Goal: Task Accomplishment & Management: Manage account settings

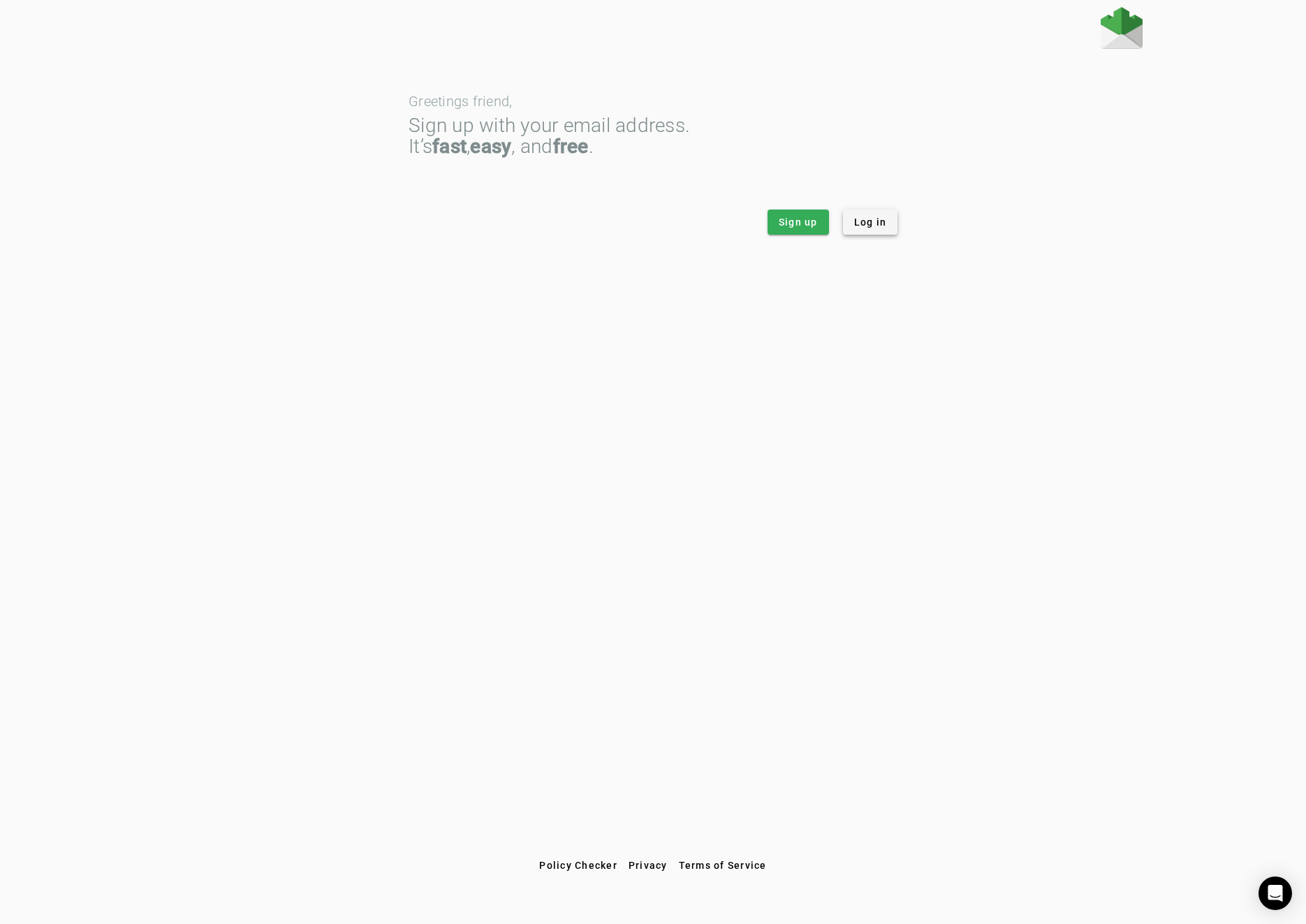
click at [878, 222] on span "Log in" at bounding box center [870, 222] width 32 height 14
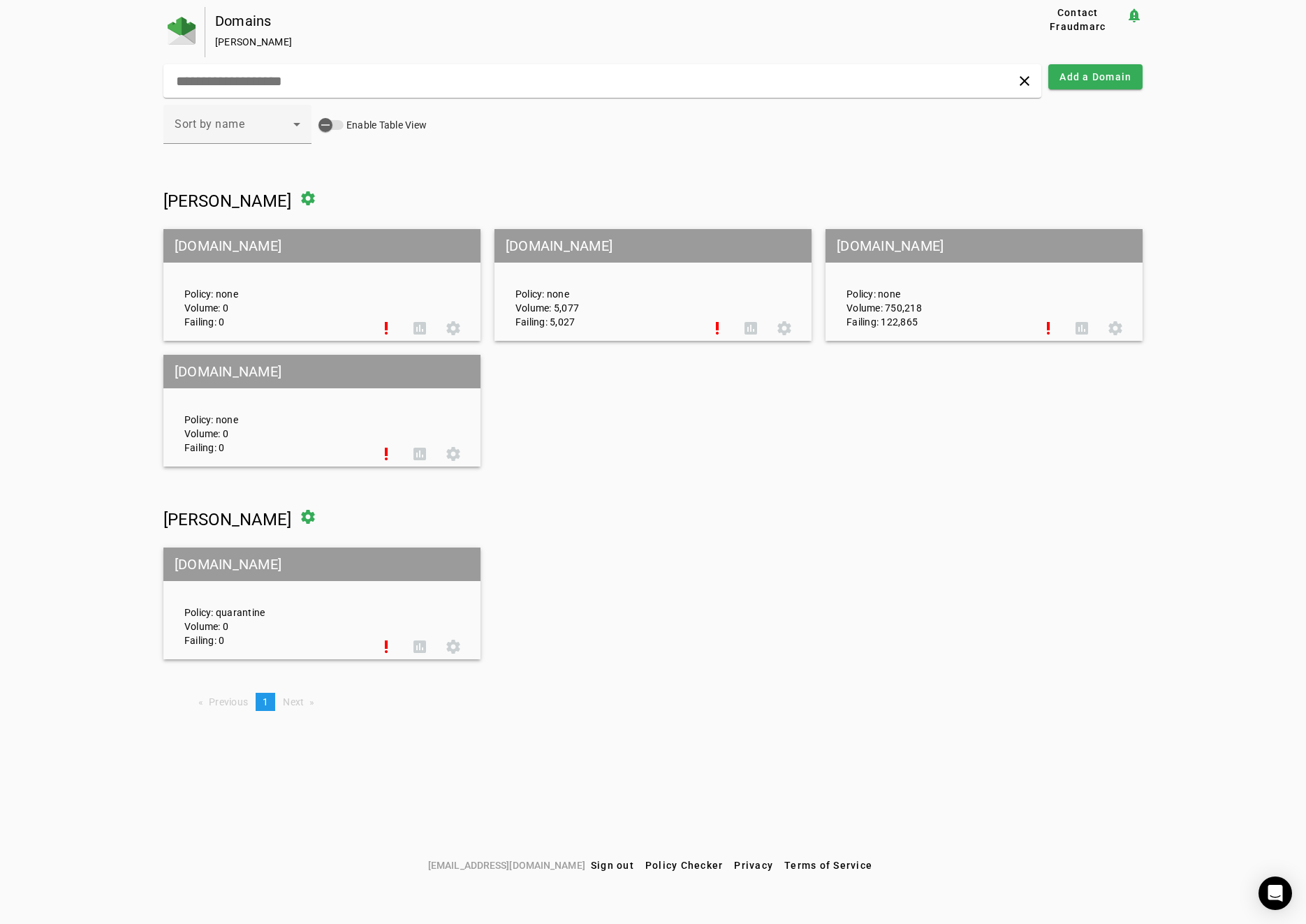
click at [581, 48] on div "[PERSON_NAME]" at bounding box center [600, 42] width 770 height 14
click at [325, 518] on span at bounding box center [308, 516] width 33 height 33
click at [291, 201] on span at bounding box center [308, 198] width 33 height 33
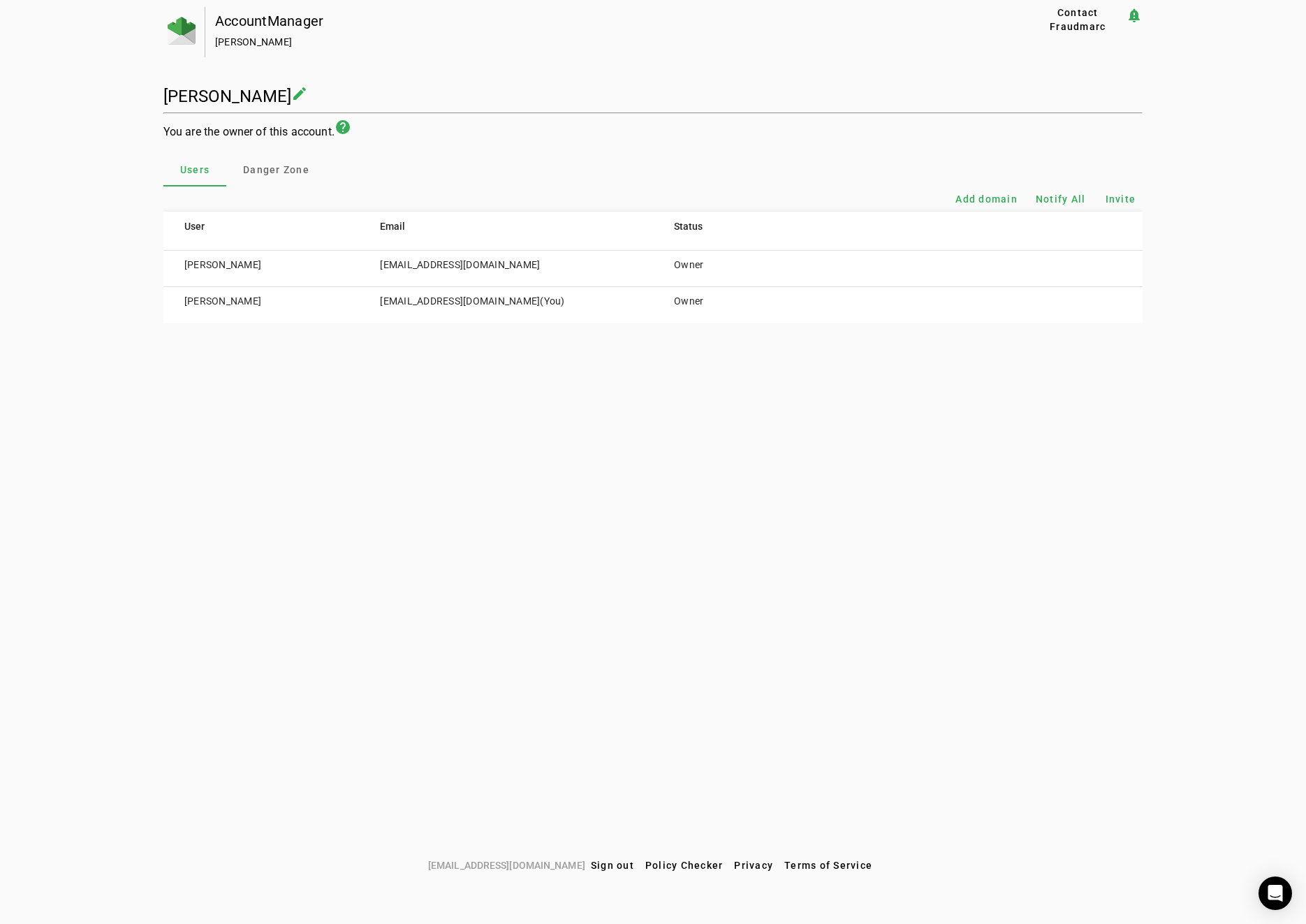
click at [291, 93] on mat-icon "create" at bounding box center [300, 94] width 17 height 17
drag, startPoint x: 227, startPoint y: 97, endPoint x: 135, endPoint y: 97, distance: 92.0
click at [135, 97] on div "AccountManager Bob Beck Contact Fraudmarc notification_important ******** creat…" at bounding box center [653, 429] width 1306 height 846
click at [128, 72] on div "AccountManager Bob Beck Contact Fraudmarc notification_important ******** creat…" at bounding box center [653, 429] width 1306 height 846
click at [88, 120] on div "AccountManager Bob Beck Contact Fraudmarc notification_important ******** creat…" at bounding box center [653, 429] width 1306 height 846
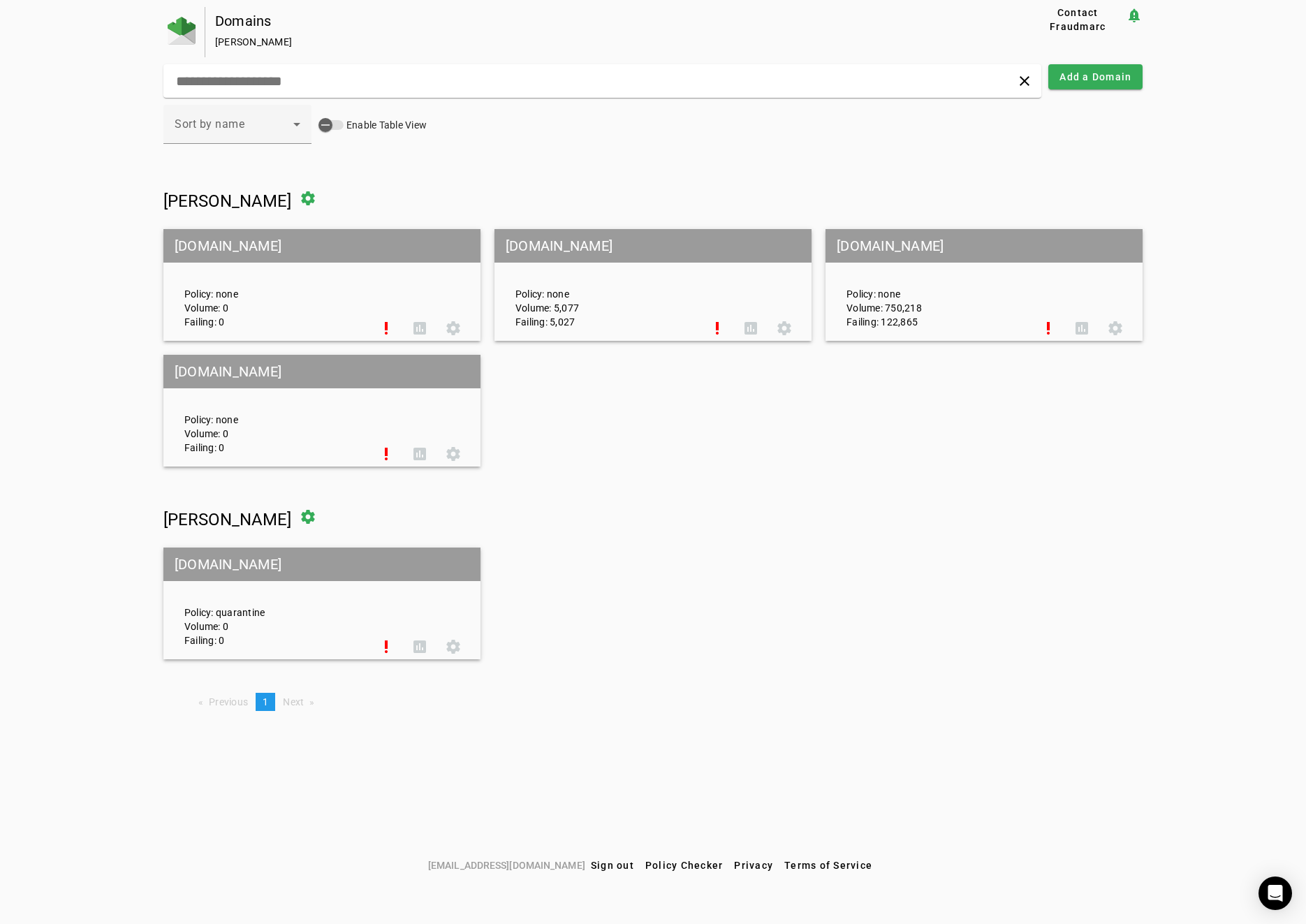
click at [209, 615] on div "Policy: quarantine Volume: 0 Failing: 0" at bounding box center [271, 603] width 196 height 87
click at [258, 567] on mat-grid-tile-header "[DOMAIN_NAME]" at bounding box center [322, 564] width 317 height 33
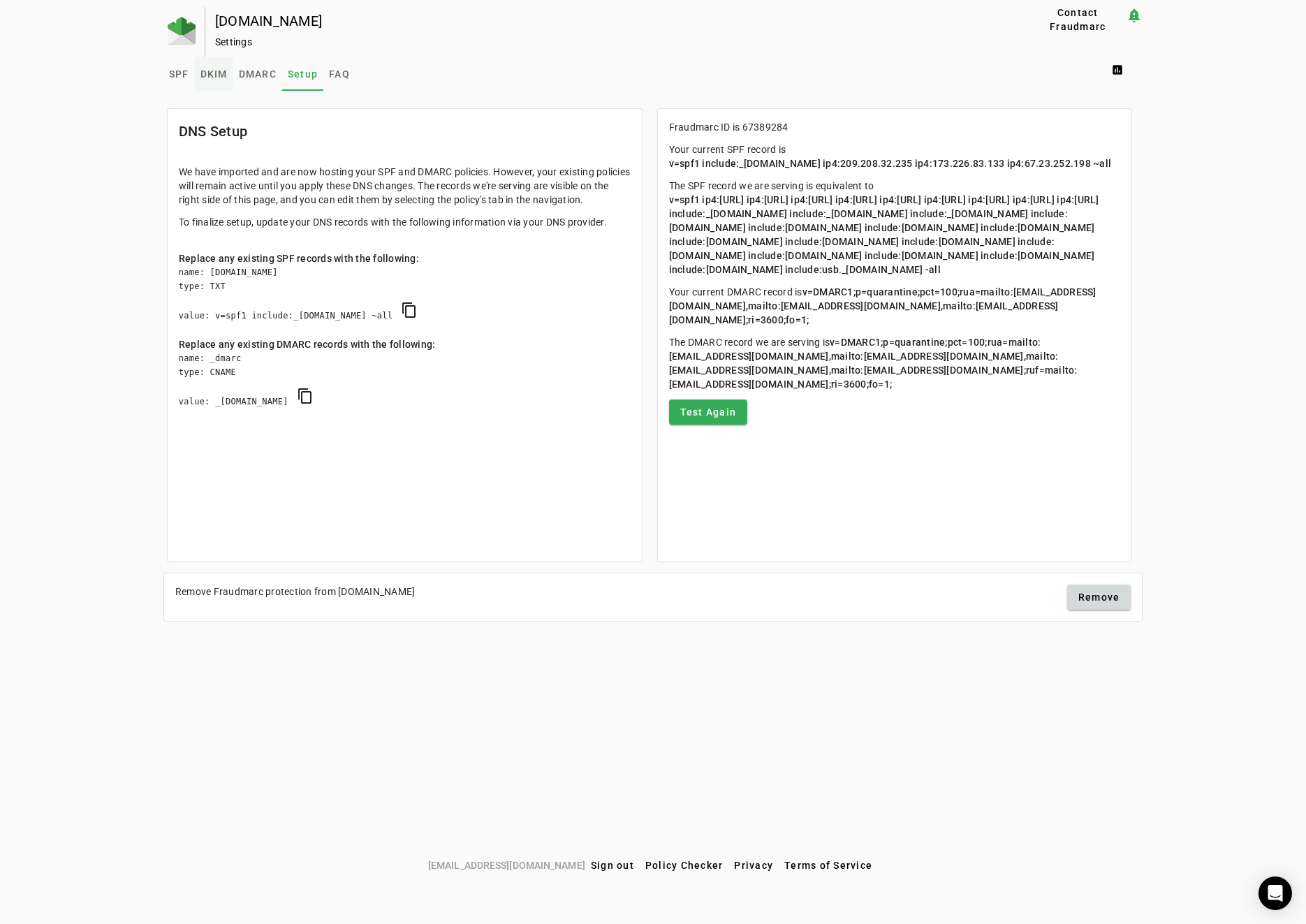
click at [209, 73] on span "DKIM" at bounding box center [214, 74] width 28 height 10
click at [82, 74] on div "rectanglehealth.com Settings Contact Fraudmarc notification_important Settings …" at bounding box center [653, 429] width 1306 height 846
click at [182, 75] on span "SPF" at bounding box center [179, 74] width 20 height 10
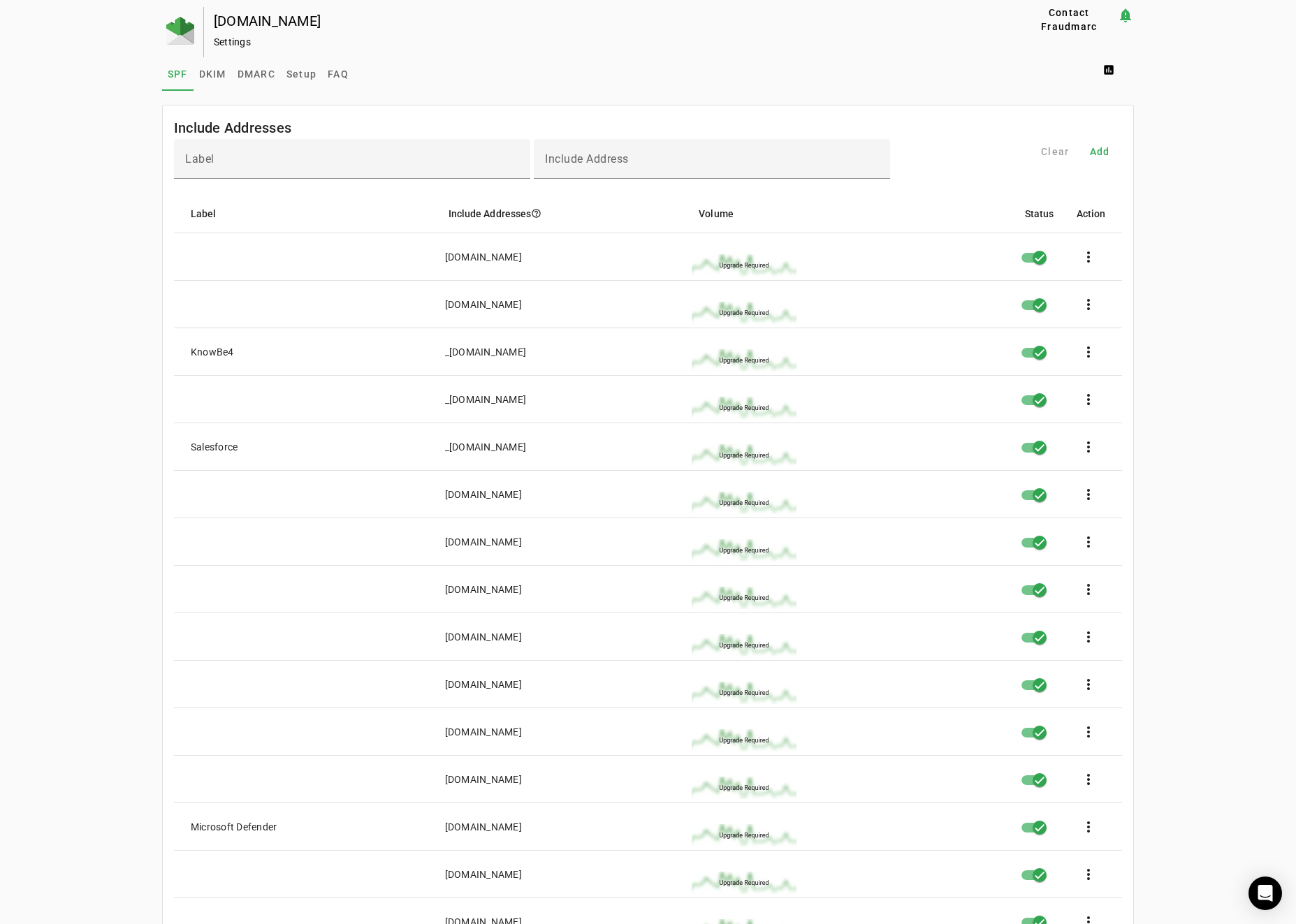
click at [246, 23] on div "[DOMAIN_NAME]" at bounding box center [594, 21] width 762 height 14
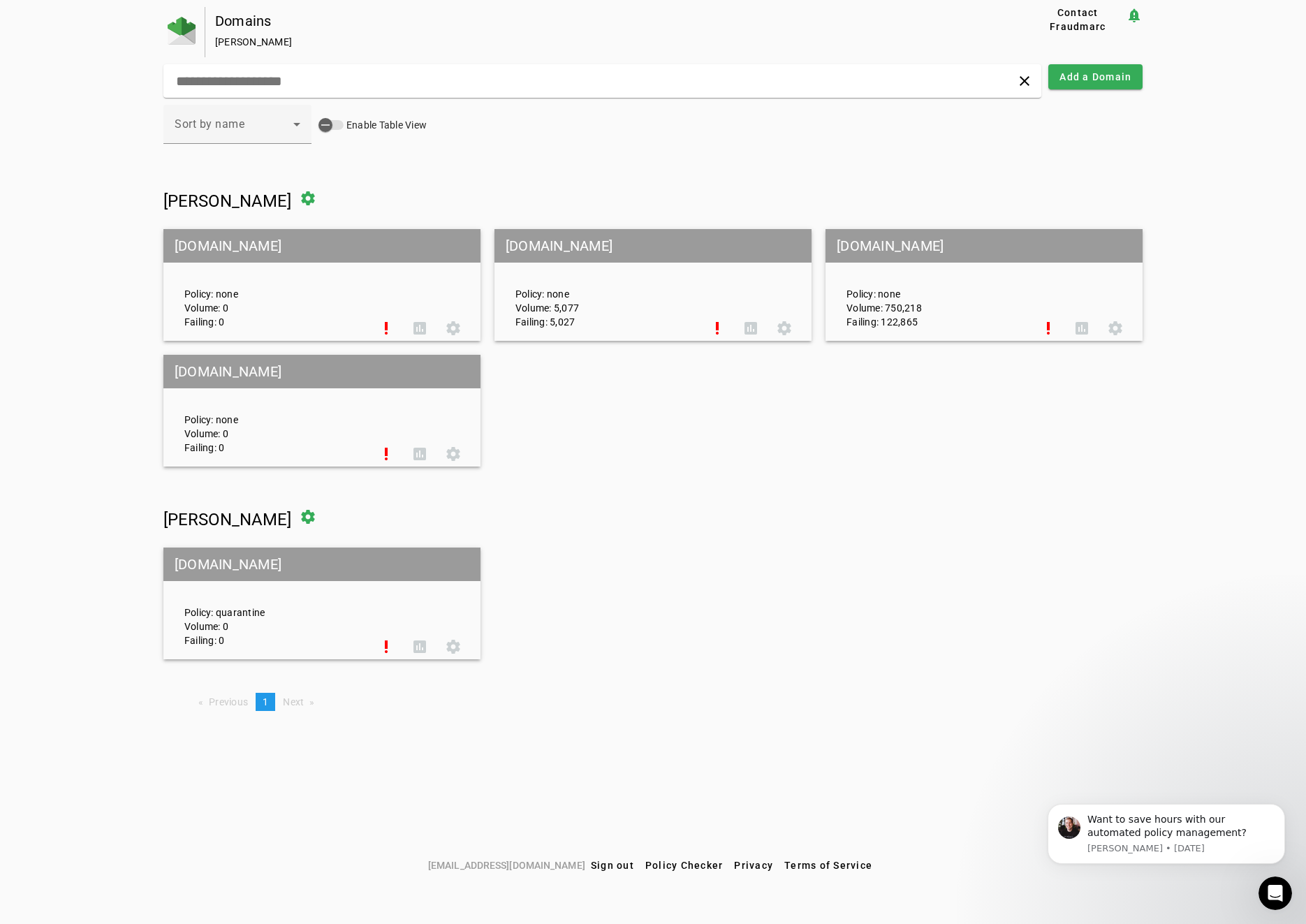
click at [888, 261] on mat-grid-tile-header "[DOMAIN_NAME]" at bounding box center [984, 246] width 317 height 33
click at [908, 271] on div "Policy: none Volume: 750,218 Failing: 122,865" at bounding box center [933, 285] width 196 height 87
click at [297, 591] on div "Policy: quarantine Volume: 0 Failing: 0" at bounding box center [271, 603] width 196 height 87
click at [954, 288] on div "Policy: none Volume: 750,218 Failing: 122,865" at bounding box center [933, 285] width 196 height 87
click at [1112, 332] on span at bounding box center [1115, 328] width 33 height 33
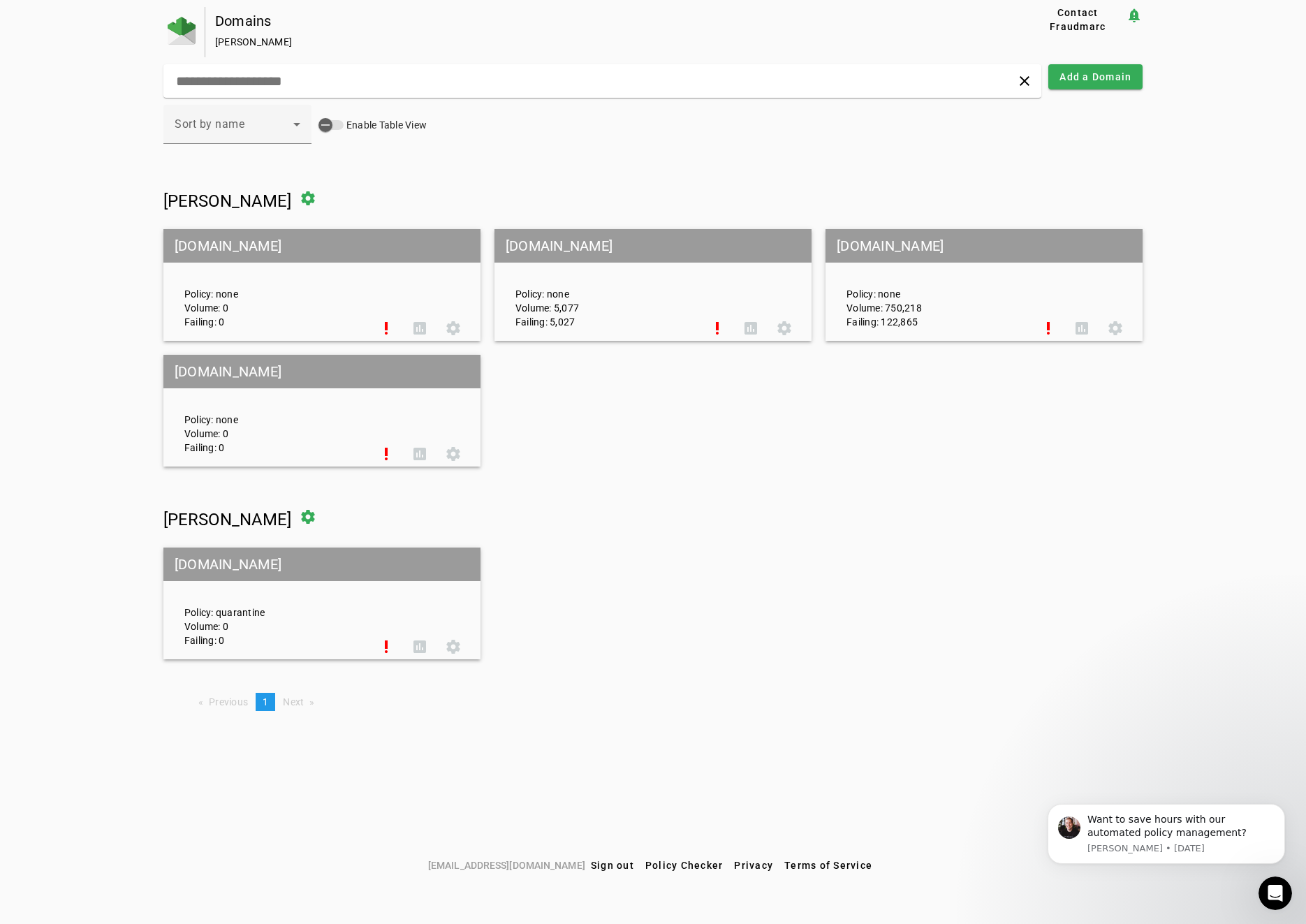
click at [250, 596] on div "Policy: quarantine Volume: 0 Failing: 0" at bounding box center [271, 603] width 196 height 87
click at [449, 649] on span at bounding box center [453, 646] width 33 height 33
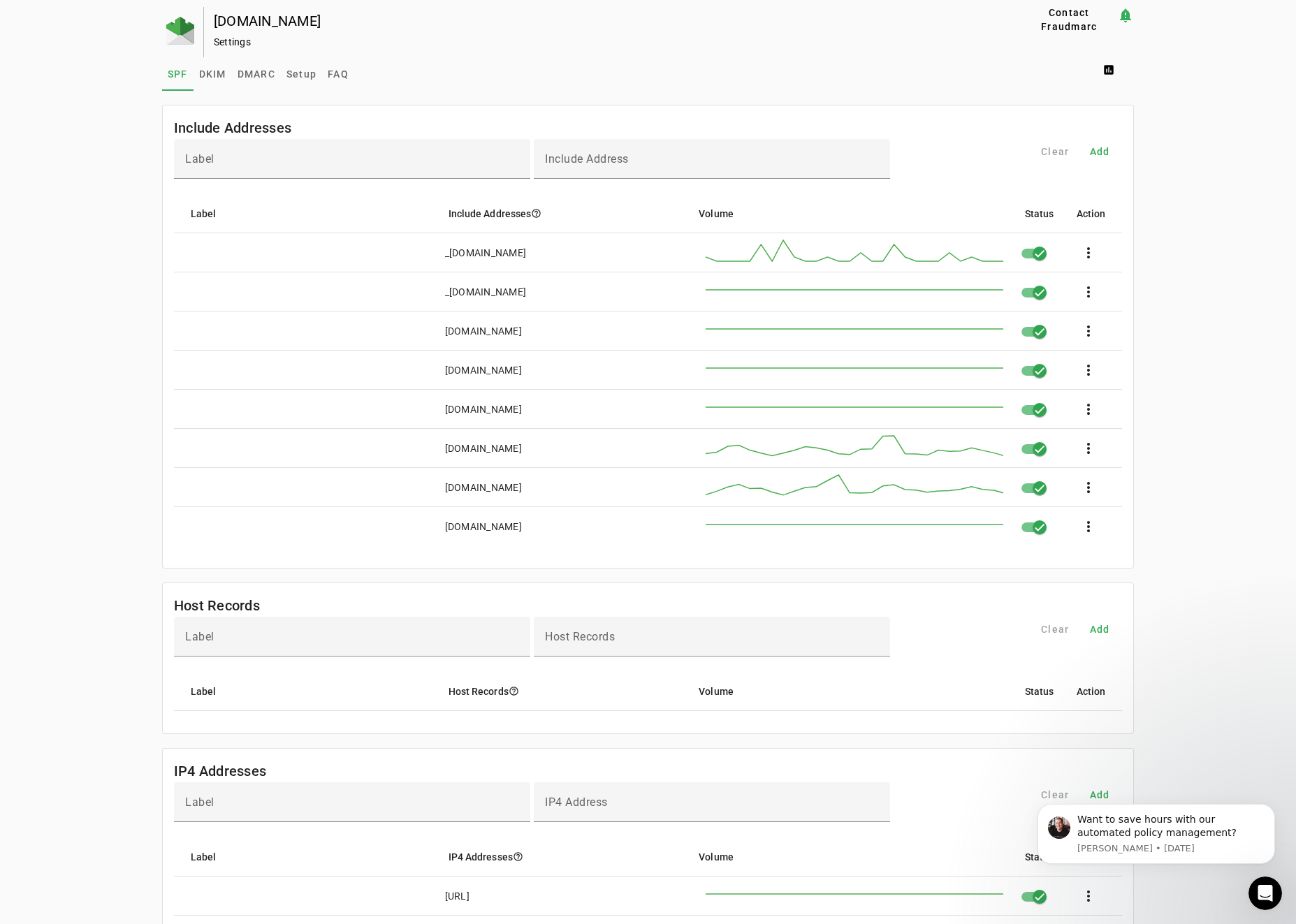
click at [428, 30] on div "rectanglehealth.com Settings" at bounding box center [591, 32] width 775 height 51
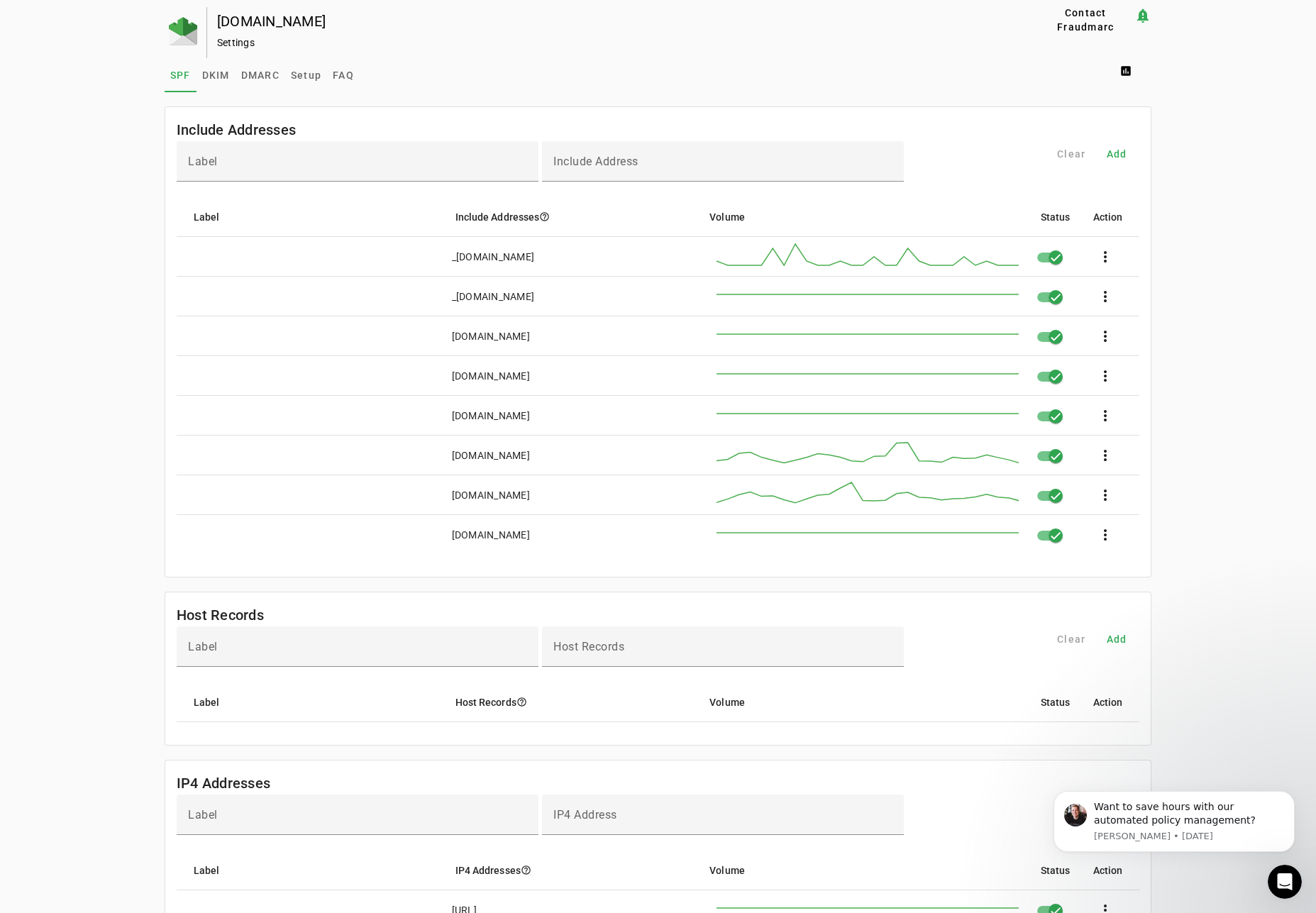
click at [650, 40] on div "Settings" at bounding box center [604, 43] width 773 height 15
drag, startPoint x: 610, startPoint y: 69, endPoint x: 637, endPoint y: 56, distance: 30.0
click at [610, 69] on div "SPF DKIM DMARC Setup FAQ assessment" at bounding box center [658, 75] width 987 height 34
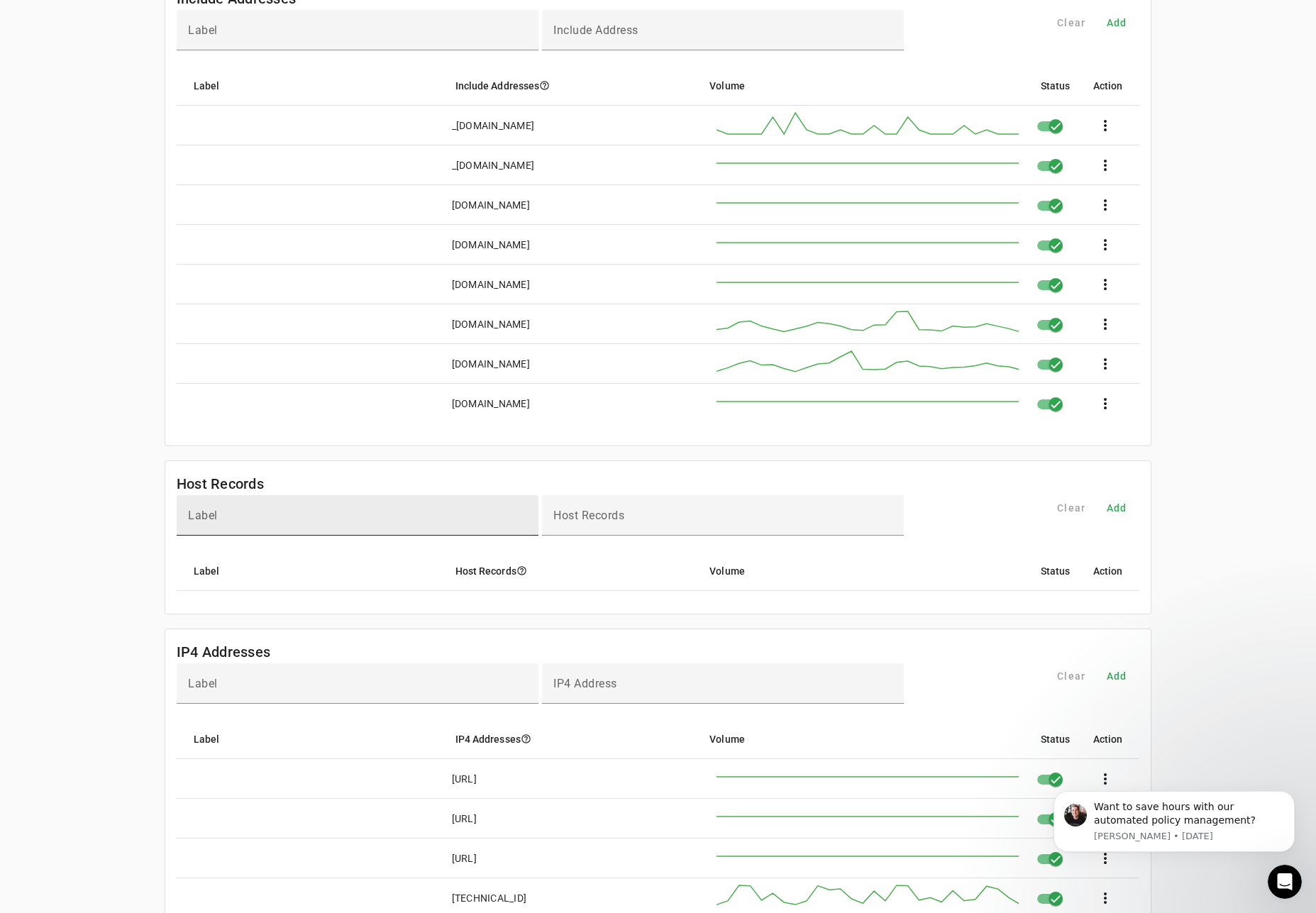
scroll to position [142, 0]
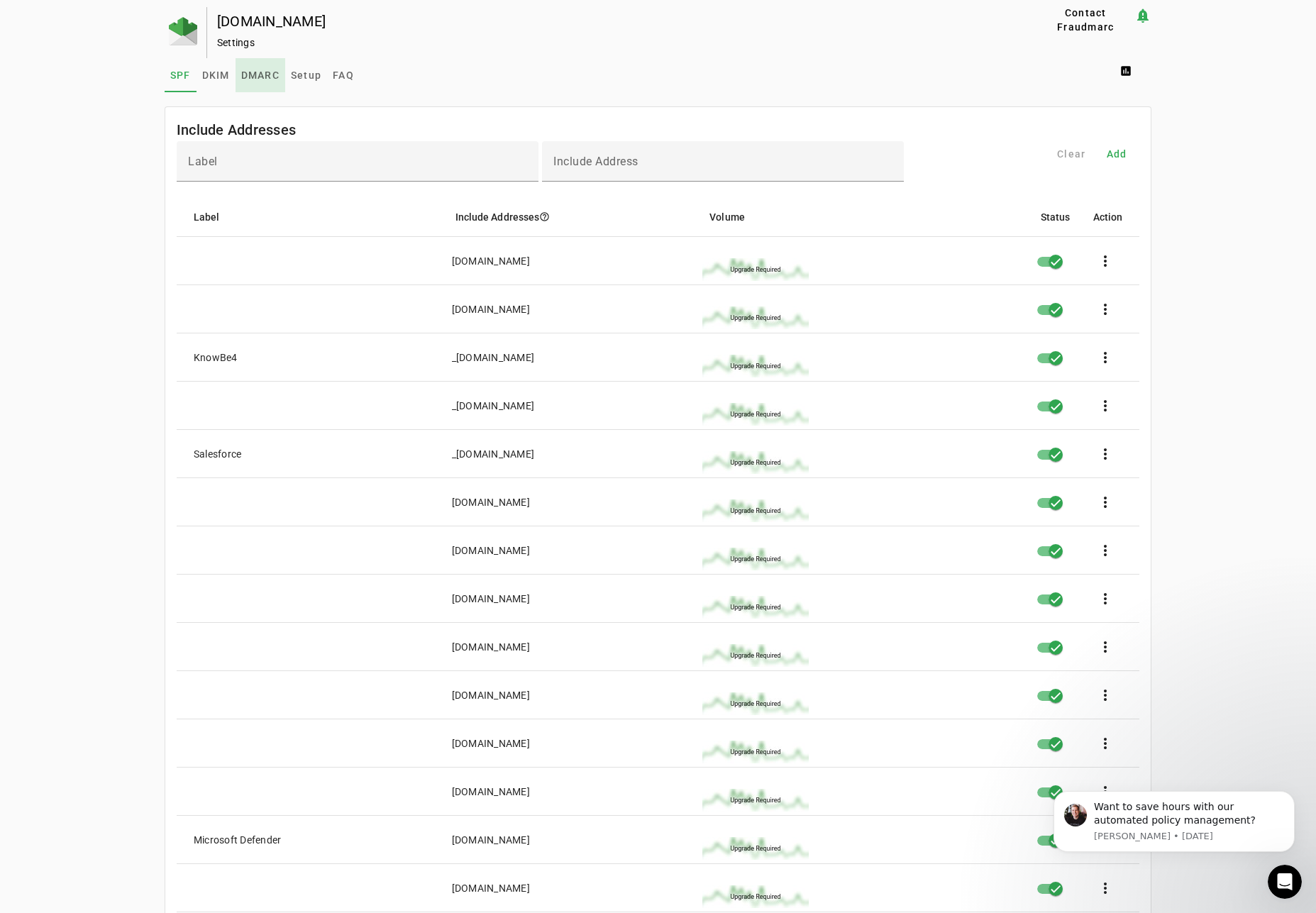
click at [260, 73] on span "DMARC" at bounding box center [259, 75] width 38 height 10
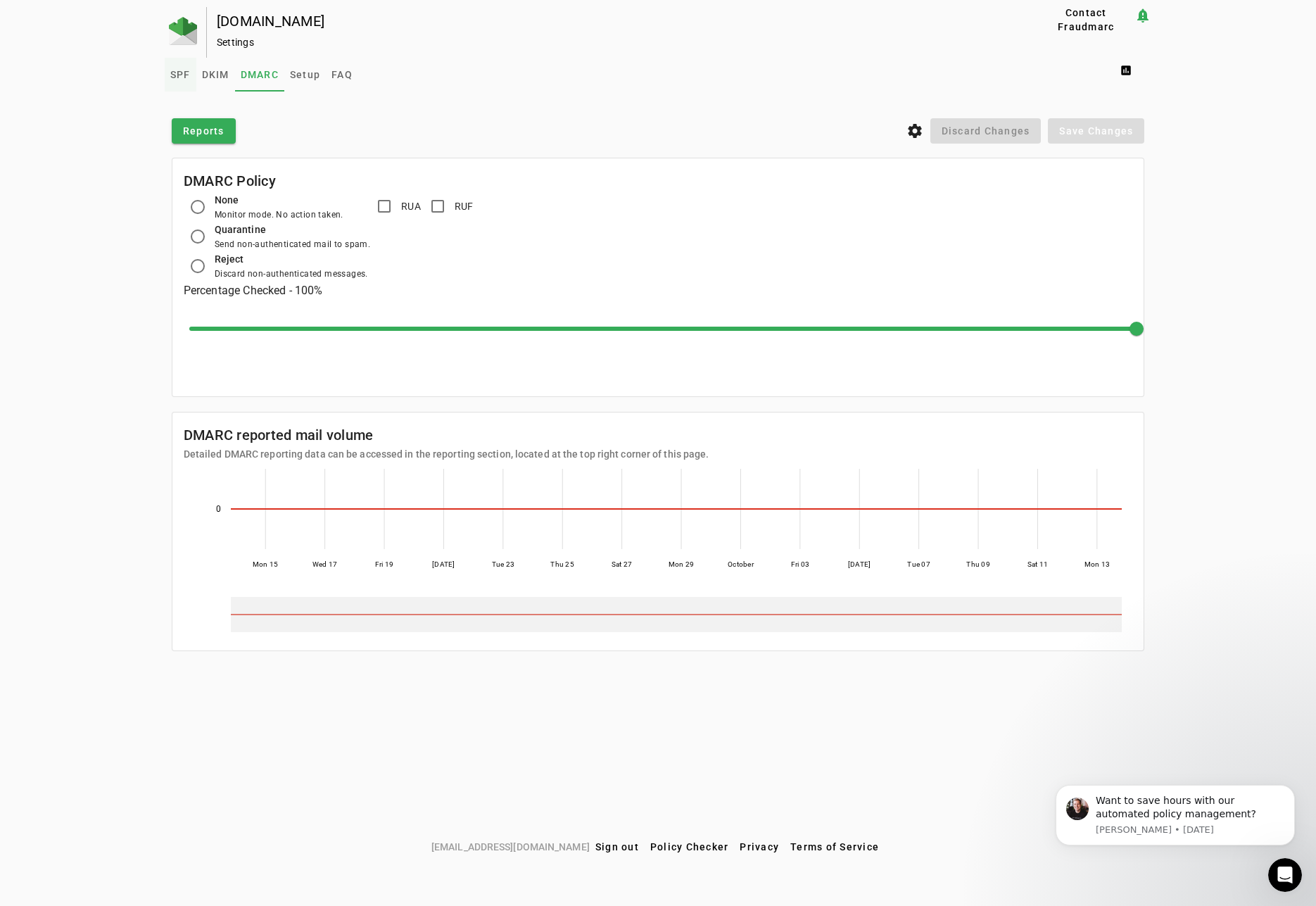
click at [186, 72] on span "SPF" at bounding box center [180, 74] width 20 height 10
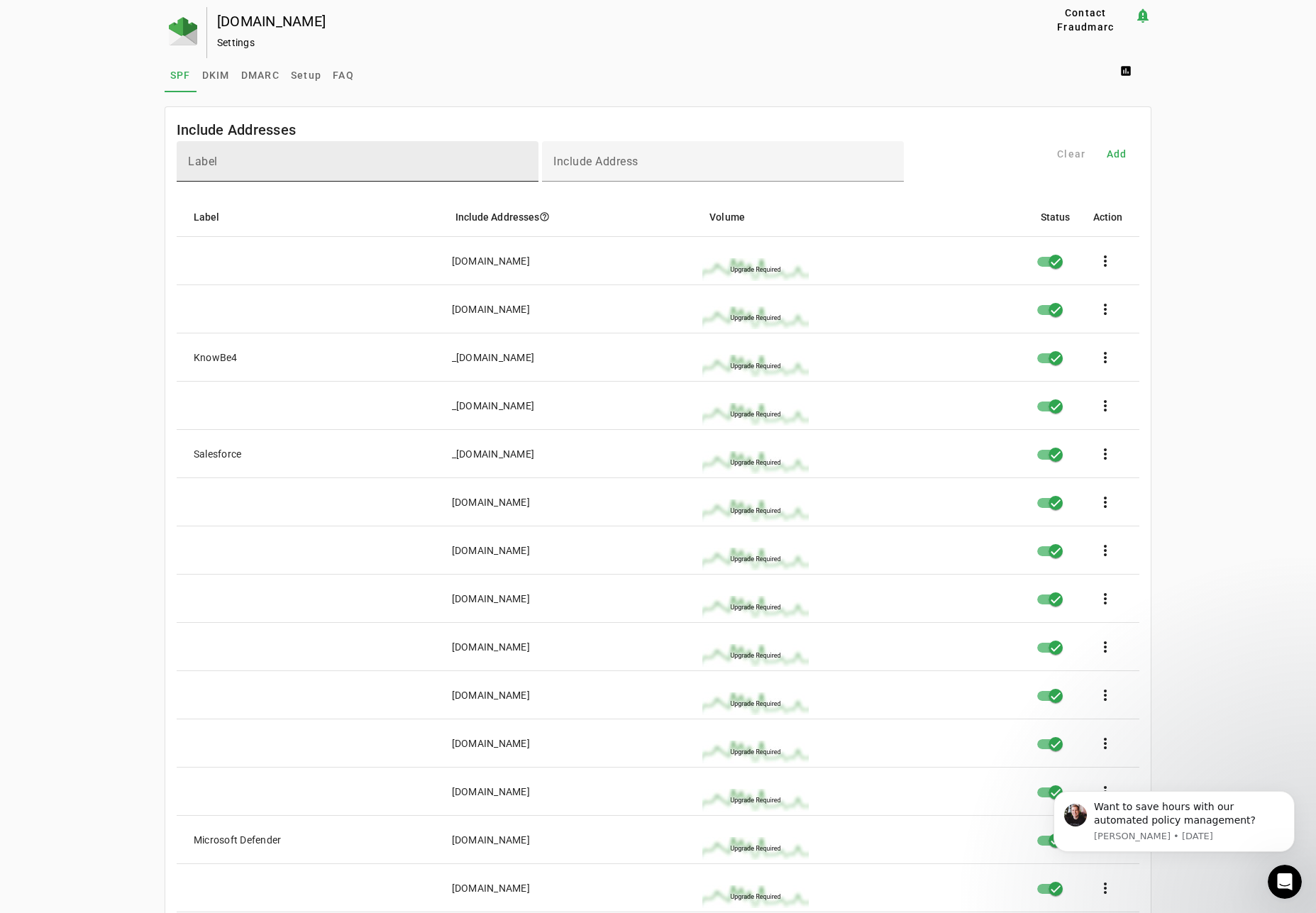
click at [290, 173] on input "Label" at bounding box center [357, 168] width 339 height 17
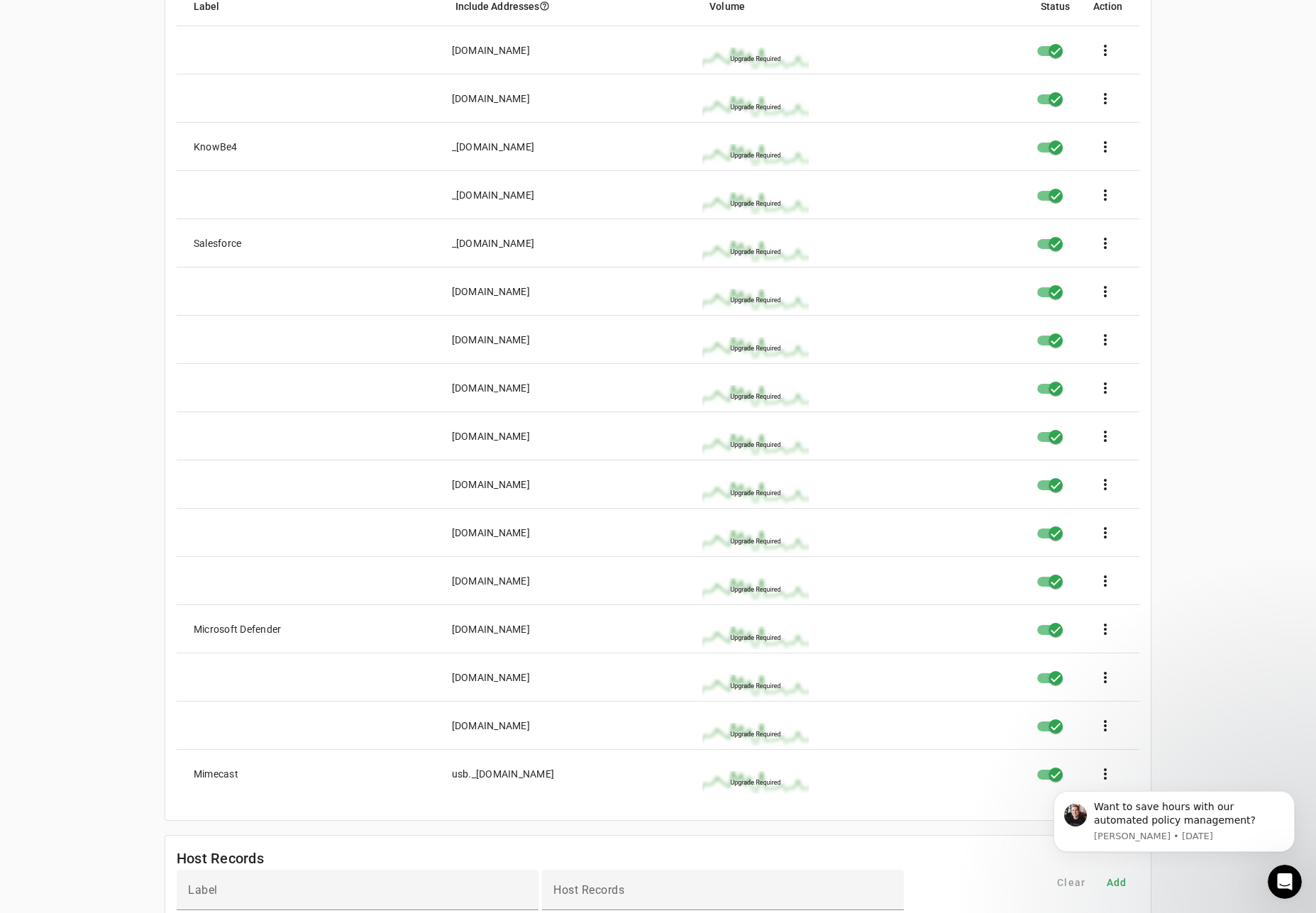
scroll to position [141, 0]
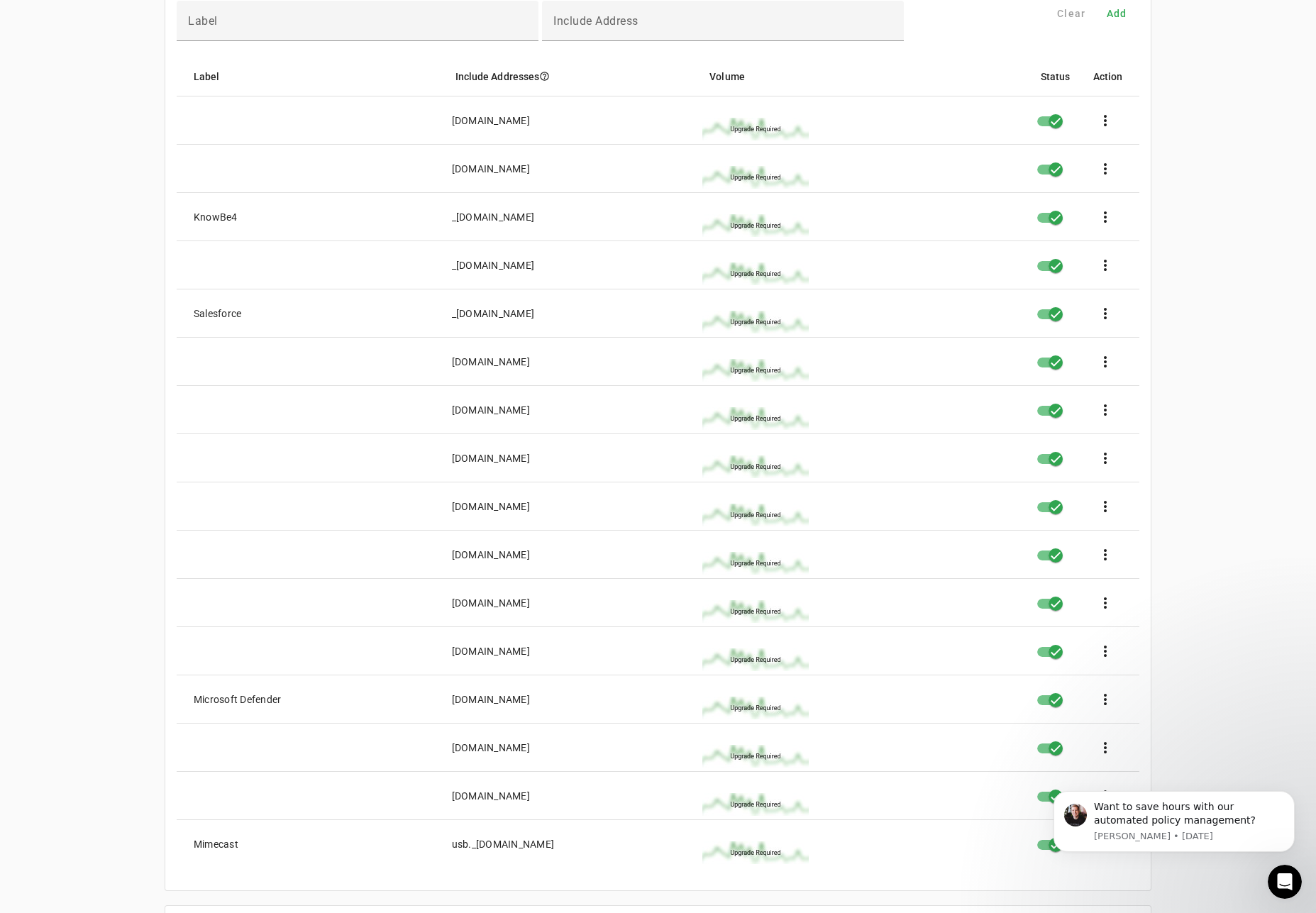
click at [391, 171] on mat-cell at bounding box center [309, 169] width 264 height 49
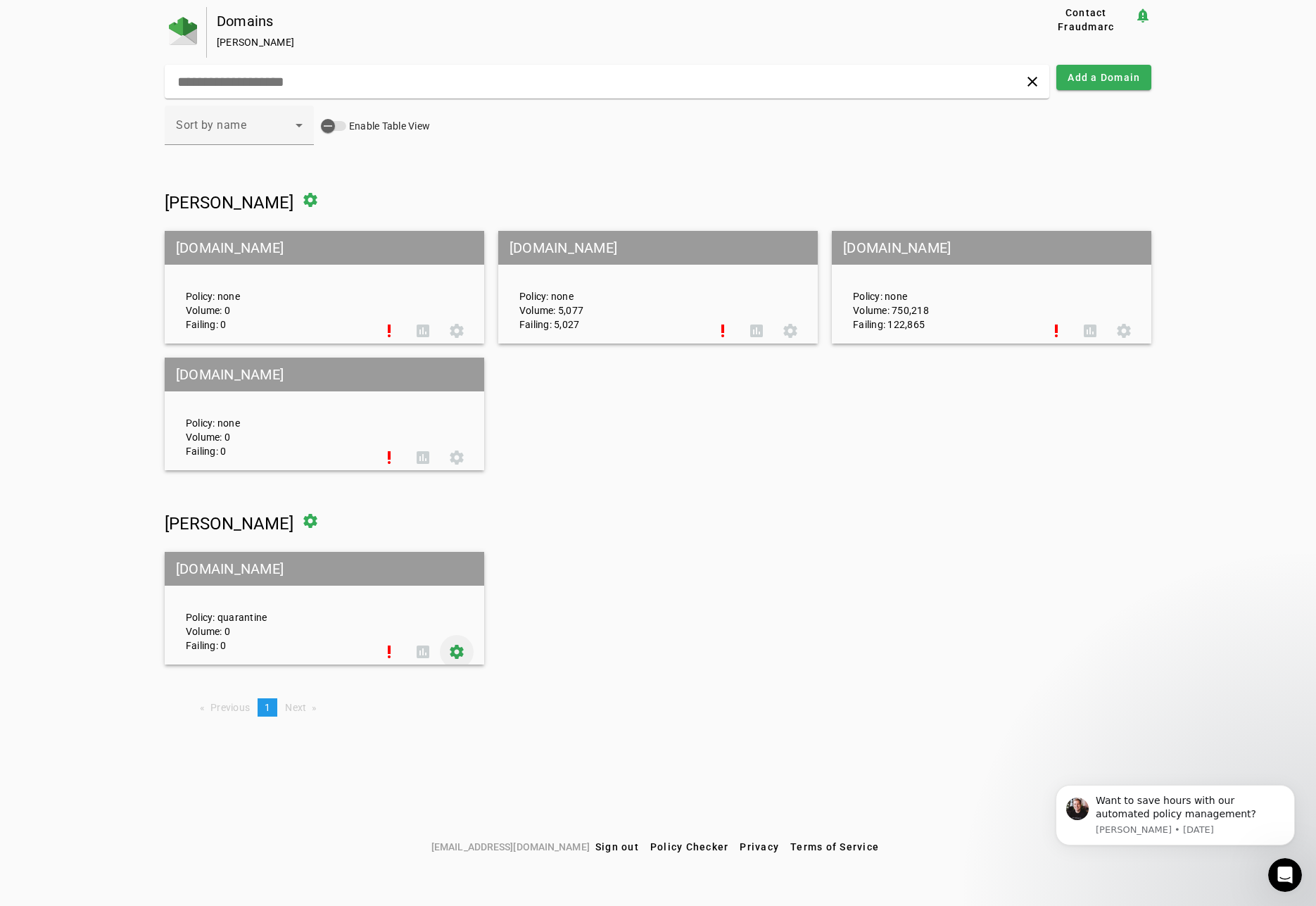
click at [453, 655] on span at bounding box center [456, 651] width 34 height 34
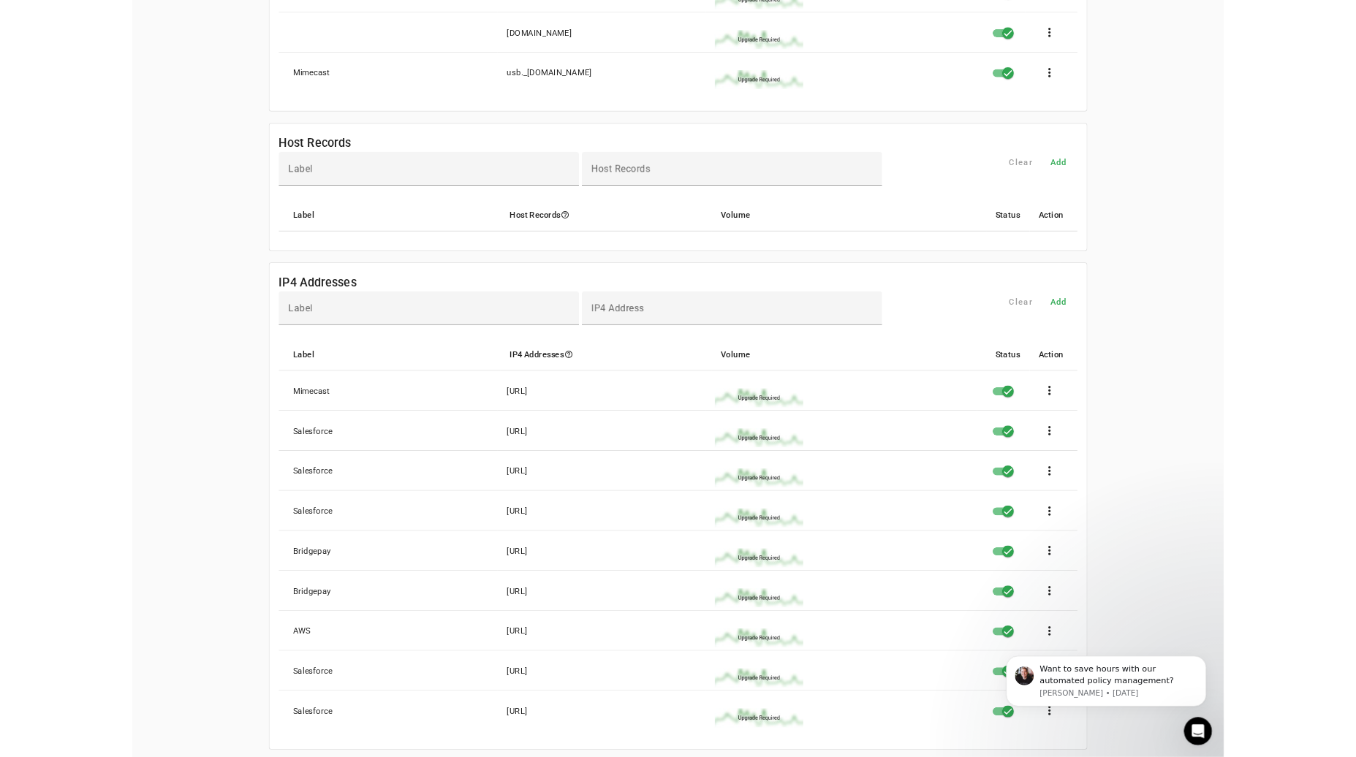
scroll to position [950, 0]
